Goal: Information Seeking & Learning: Learn about a topic

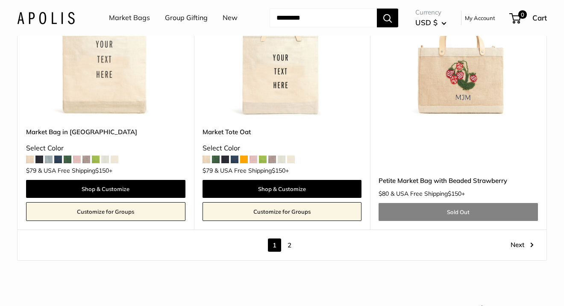
scroll to position [4302, 0]
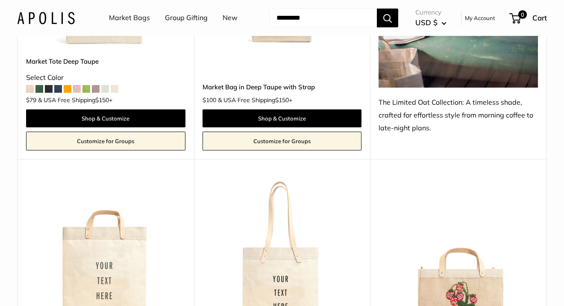
click at [337, 12] on input "Search..." at bounding box center [323, 18] width 107 height 19
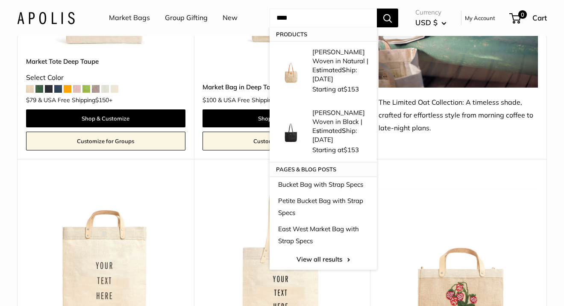
type input "****"
click at [377, 9] on button "Search" at bounding box center [387, 18] width 21 height 19
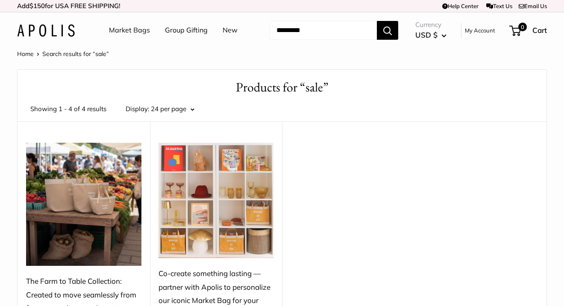
click at [59, 33] on img at bounding box center [46, 30] width 58 height 12
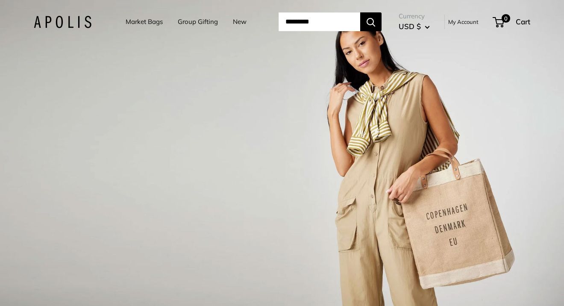
click at [153, 24] on link "Market Bags" at bounding box center [144, 22] width 37 height 12
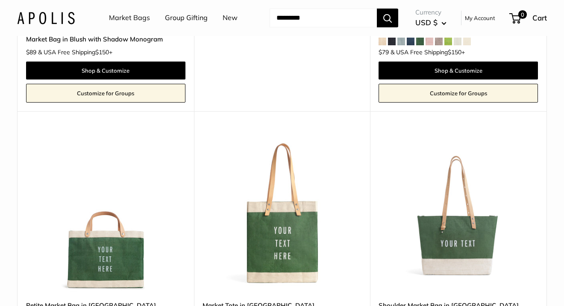
scroll to position [2016, 0]
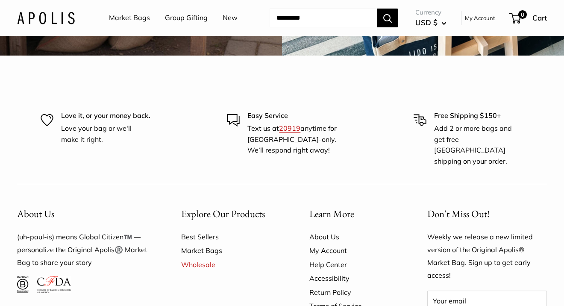
scroll to position [2260, 0]
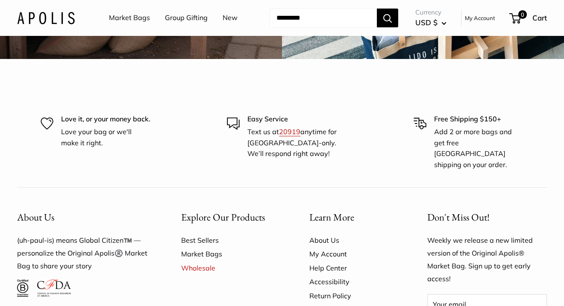
click at [130, 23] on link "Market Bags" at bounding box center [129, 18] width 41 height 13
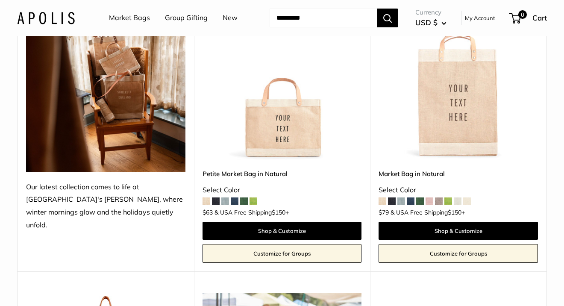
scroll to position [144, 0]
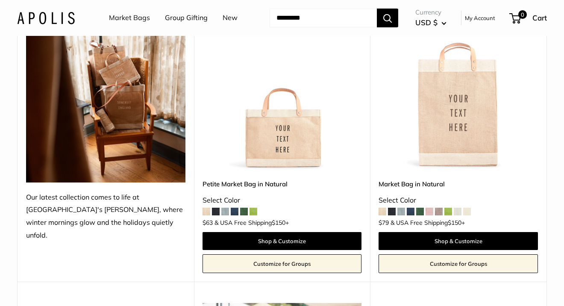
click at [421, 212] on span at bounding box center [420, 212] width 8 height 8
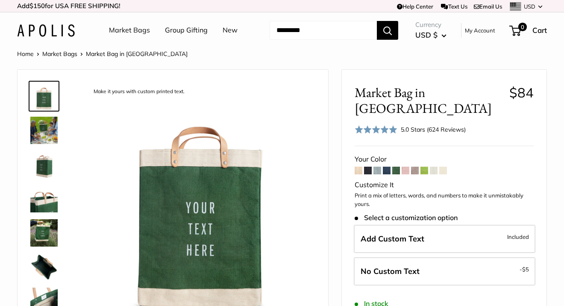
click at [398, 167] on span at bounding box center [396, 171] width 8 height 8
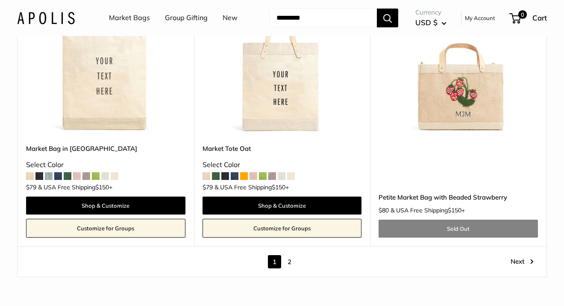
scroll to position [4535, 0]
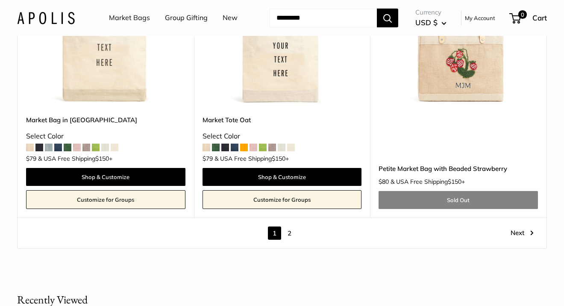
click at [290, 232] on link "2" at bounding box center [289, 233] width 13 height 13
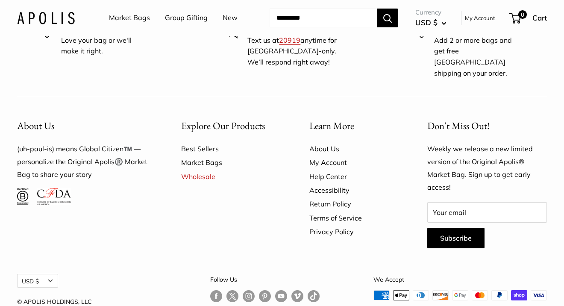
scroll to position [1694, 0]
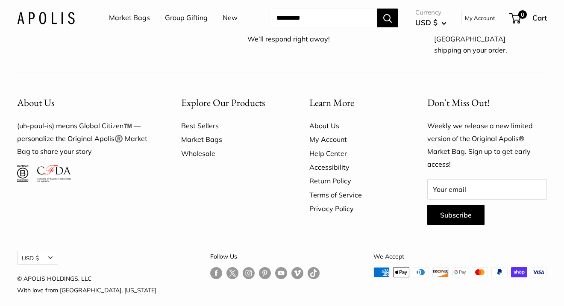
click at [213, 147] on link "Wholesale" at bounding box center [230, 154] width 98 height 14
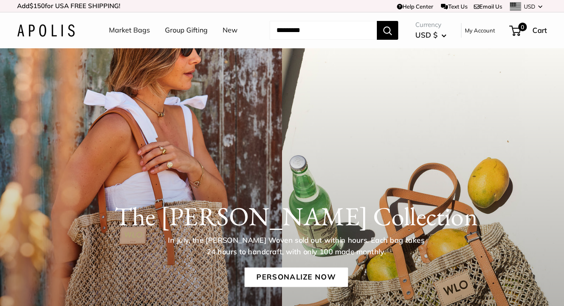
click at [328, 29] on input "Search..." at bounding box center [323, 30] width 107 height 19
type input "***"
click at [377, 21] on button "Search" at bounding box center [387, 30] width 21 height 19
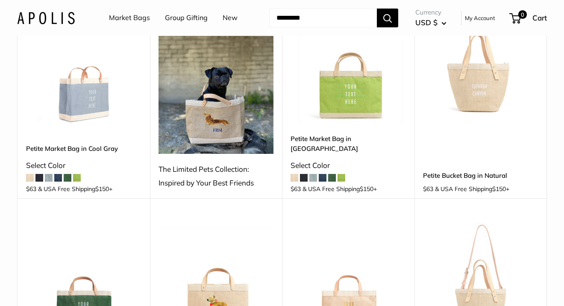
scroll to position [335, 0]
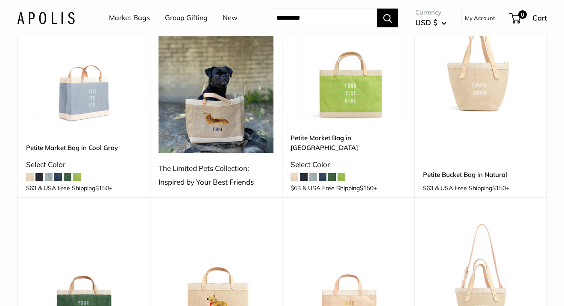
click at [224, 93] on img at bounding box center [216, 80] width 115 height 146
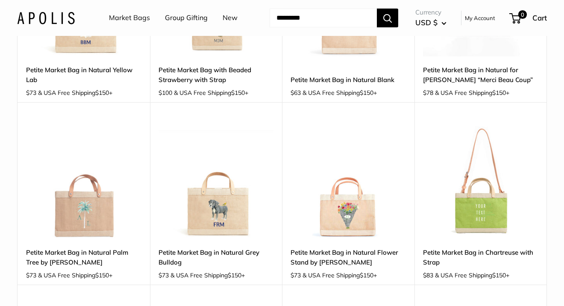
scroll to position [828, 0]
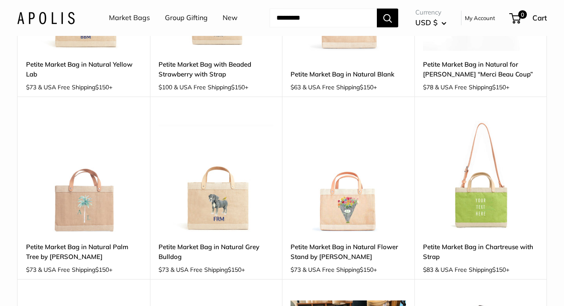
click at [0, 0] on img at bounding box center [0, 0] width 0 height 0
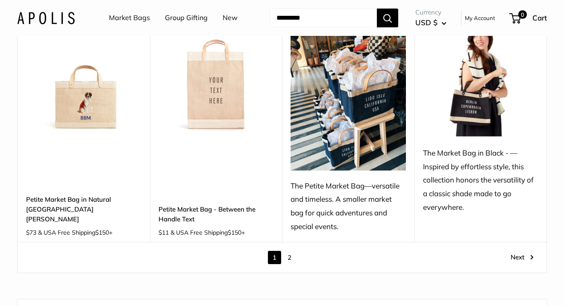
scroll to position [1122, 0]
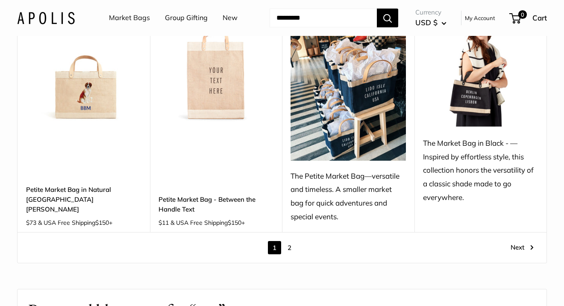
click at [290, 241] on link "2" at bounding box center [289, 247] width 13 height 13
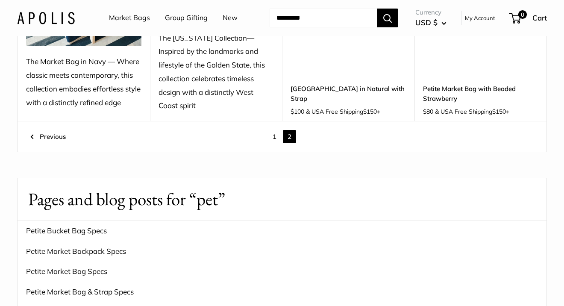
scroll to position [181, 0]
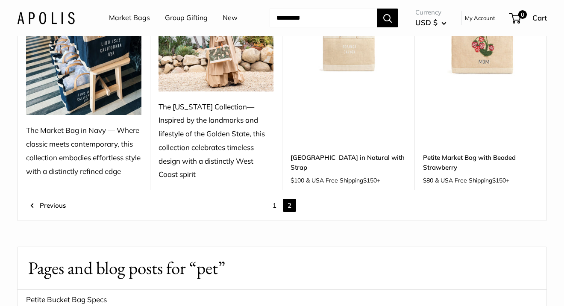
click at [275, 200] on link "1" at bounding box center [274, 205] width 13 height 13
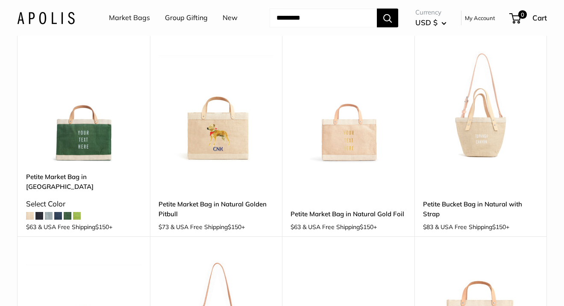
scroll to position [507, 0]
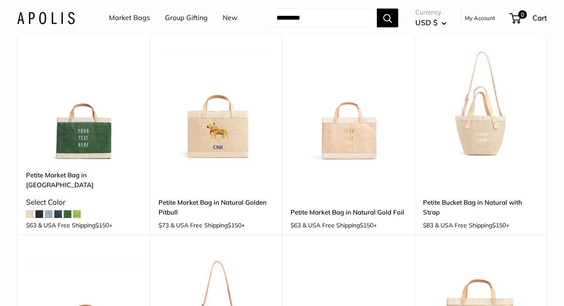
click at [0, 0] on img at bounding box center [0, 0] width 0 height 0
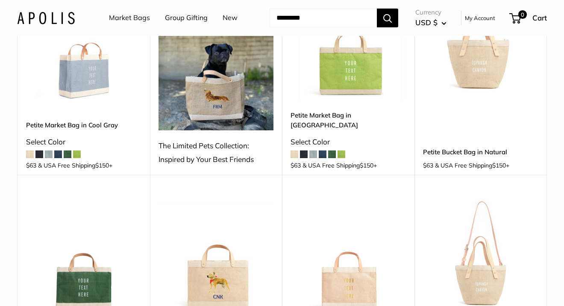
scroll to position [321, 0]
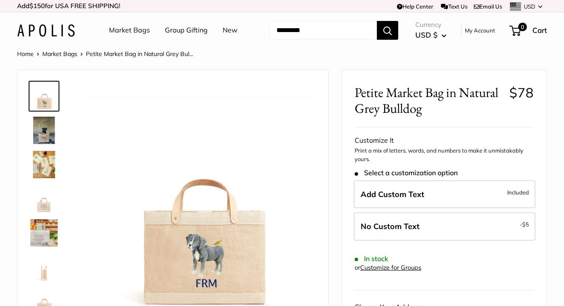
click at [43, 134] on img at bounding box center [43, 130] width 27 height 27
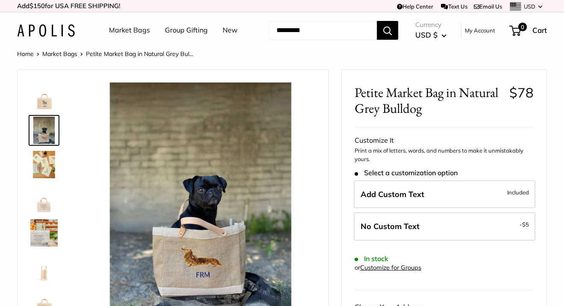
click at [297, 33] on input "Search..." at bounding box center [323, 30] width 107 height 19
type input "***"
click at [377, 21] on button "Search" at bounding box center [387, 30] width 21 height 19
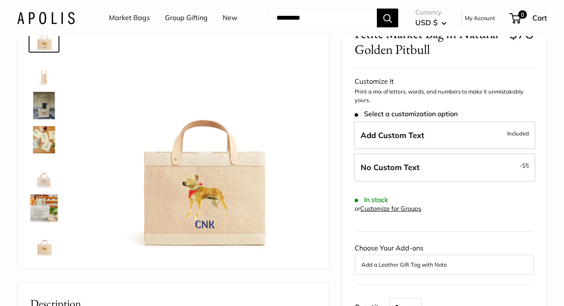
scroll to position [68, 0]
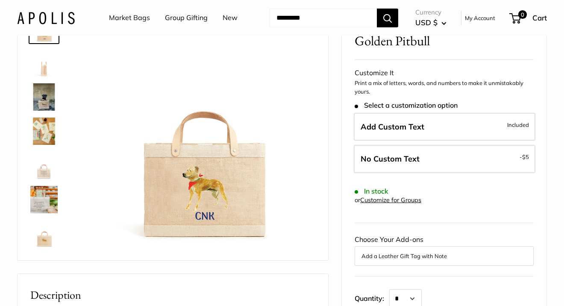
click at [38, 97] on img at bounding box center [43, 96] width 27 height 27
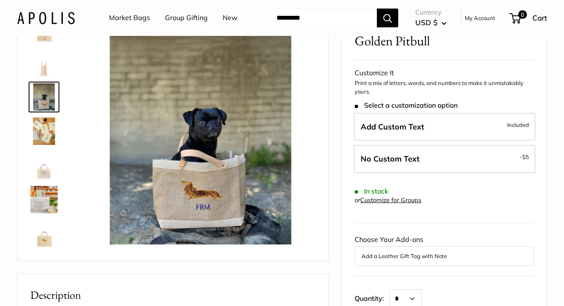
click at [45, 132] on img at bounding box center [43, 131] width 27 height 27
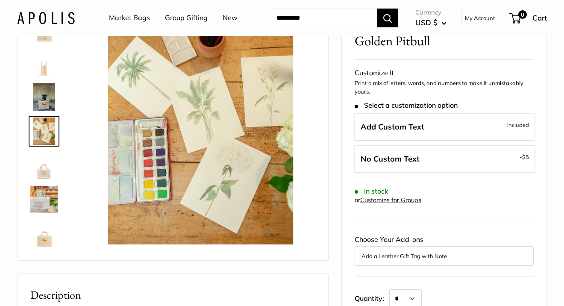
click at [44, 168] on img at bounding box center [43, 165] width 27 height 27
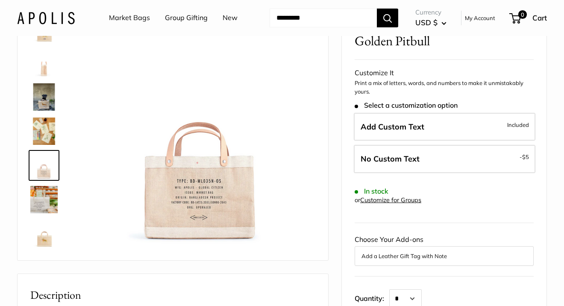
click at [45, 194] on img at bounding box center [43, 199] width 27 height 27
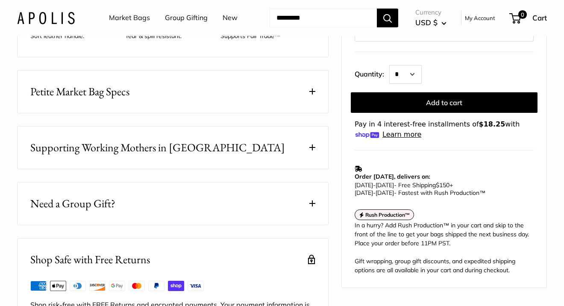
scroll to position [419, 0]
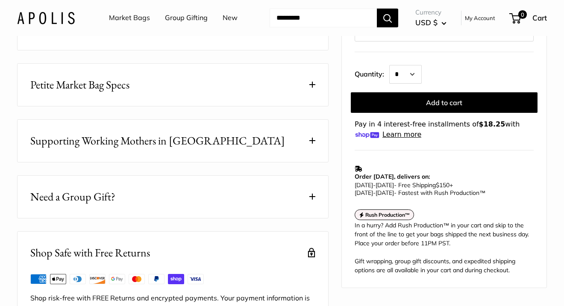
click at [122, 93] on span "Petite Market Bag Specs" at bounding box center [79, 85] width 99 height 17
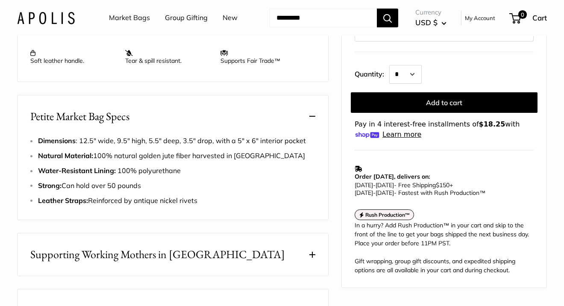
scroll to position [0, 0]
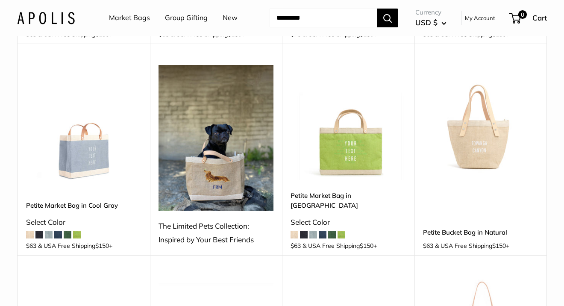
scroll to position [277, 0]
click at [216, 192] on img at bounding box center [216, 138] width 115 height 146
click at [212, 224] on div "The Limited Pets Collection: Inspired by Your Best Friends" at bounding box center [216, 233] width 115 height 27
click at [208, 160] on img at bounding box center [216, 138] width 115 height 146
click at [204, 224] on div "The Limited Pets Collection: Inspired by Your Best Friends" at bounding box center [216, 233] width 115 height 27
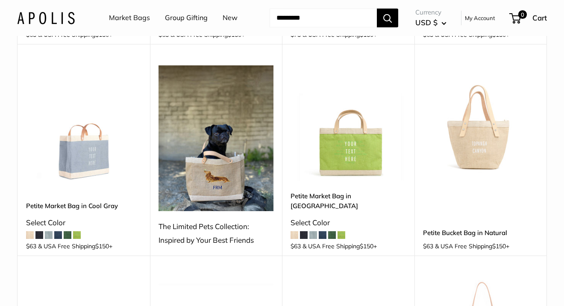
click at [207, 240] on div "The Limited Pets Collection: Inspired by Your Best Friends" at bounding box center [216, 233] width 115 height 27
click at [203, 70] on img at bounding box center [216, 138] width 115 height 146
click at [204, 112] on img at bounding box center [216, 138] width 115 height 146
click at [211, 147] on img at bounding box center [216, 138] width 115 height 146
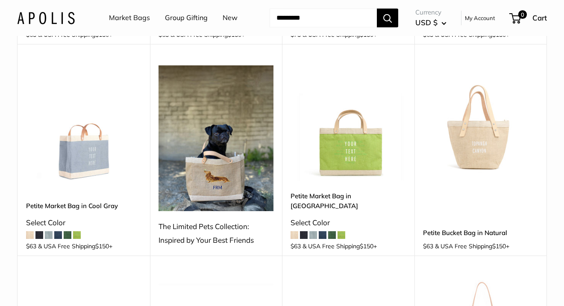
click at [167, 226] on div "The Limited Pets Collection: Inspired by Your Best Friends" at bounding box center [216, 233] width 115 height 27
click at [158, 239] on div "**********" at bounding box center [216, 149] width 133 height 211
click at [166, 250] on div "**********" at bounding box center [216, 149] width 133 height 211
click at [171, 240] on div "The Limited Pets Collection: Inspired by Your Best Friends" at bounding box center [216, 233] width 115 height 27
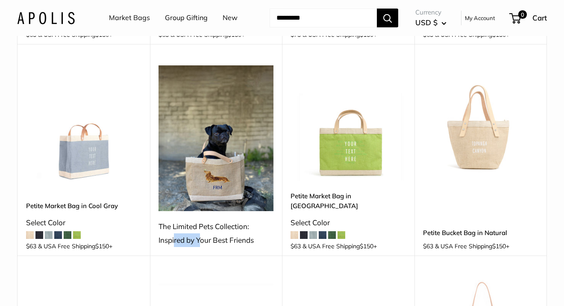
click at [171, 240] on div "The Limited Pets Collection: Inspired by Your Best Friends" at bounding box center [216, 233] width 115 height 27
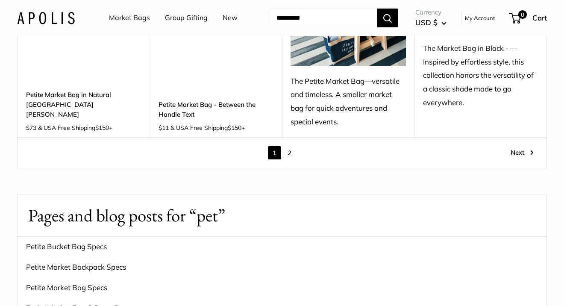
scroll to position [1218, 0]
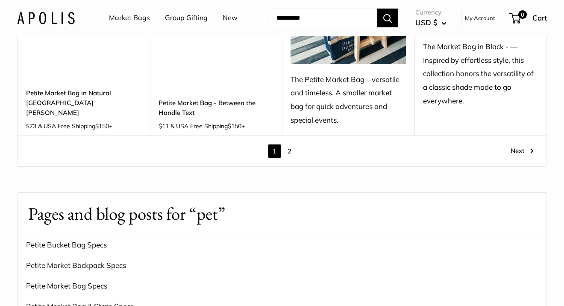
click at [289, 144] on link "2" at bounding box center [289, 150] width 13 height 13
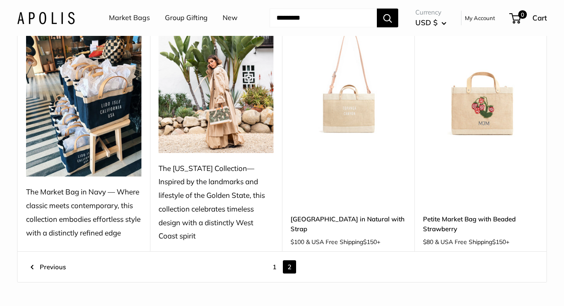
scroll to position [121, 0]
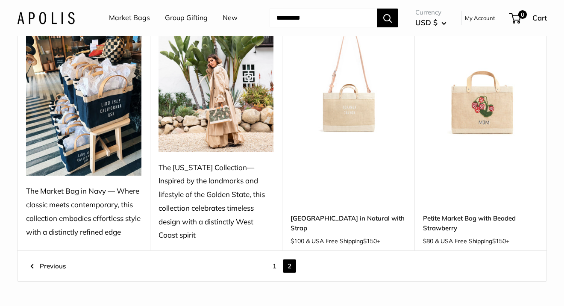
click at [234, 128] on img at bounding box center [216, 87] width 115 height 130
click at [230, 158] on div "**********" at bounding box center [216, 126] width 133 height 250
click at [230, 173] on div "The [US_STATE] Collection—Inspired by the landmarks and lifestyle of the Golden…" at bounding box center [216, 202] width 115 height 82
click at [274, 265] on link "1" at bounding box center [274, 265] width 13 height 13
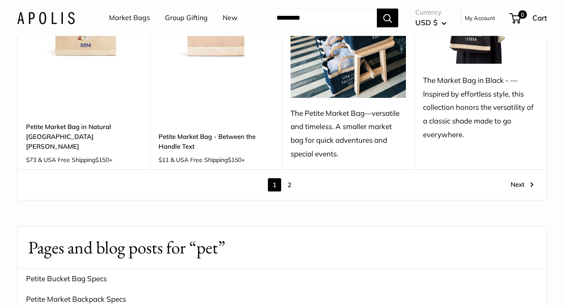
scroll to position [1186, 0]
